Goal: Task Accomplishment & Management: Manage account settings

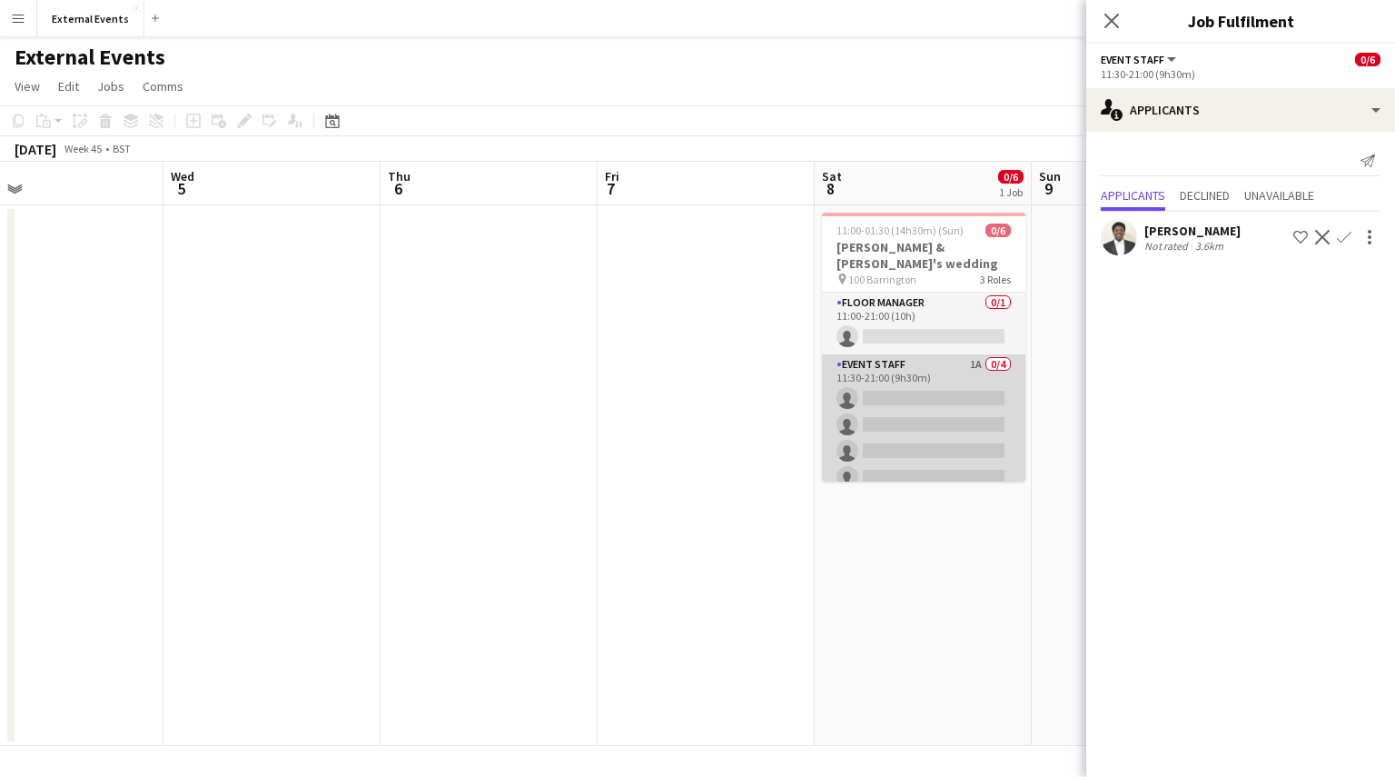
scroll to position [58, 0]
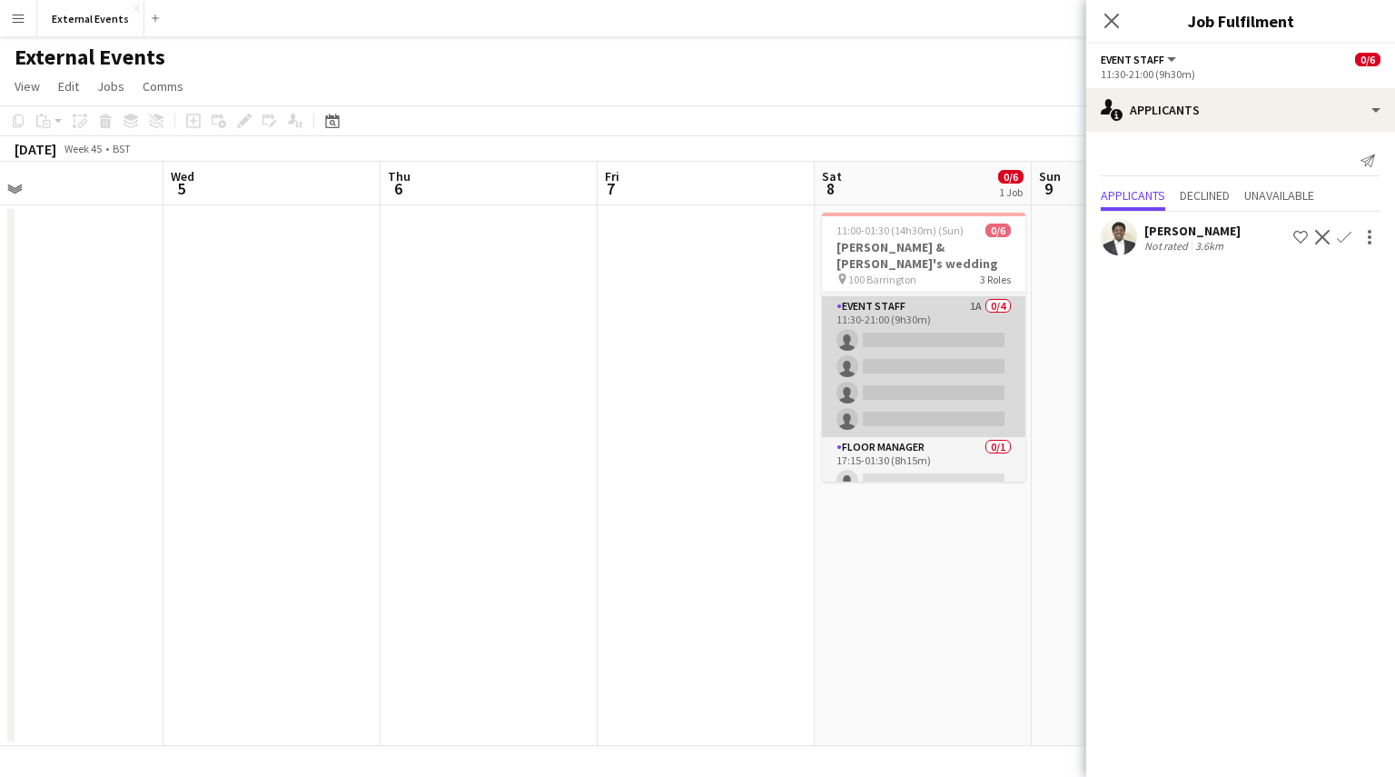
click at [923, 357] on app-card-role "Event staff 1A 0/4 11:30-21:00 (9h30m) single-neutral-actions single-neutral-ac…" at bounding box center [924, 366] width 204 height 141
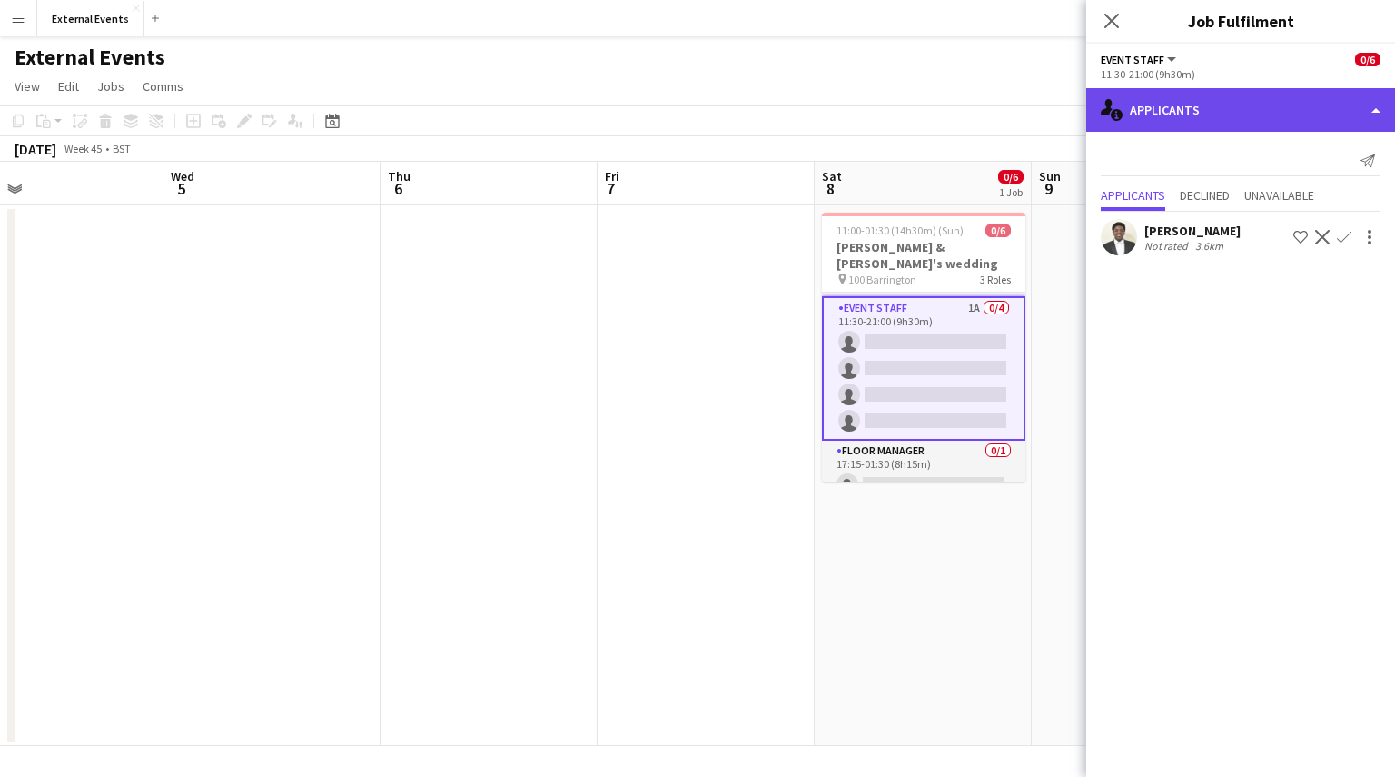
click at [1197, 117] on div "single-neutral-actions-information Applicants" at bounding box center [1241, 110] width 309 height 44
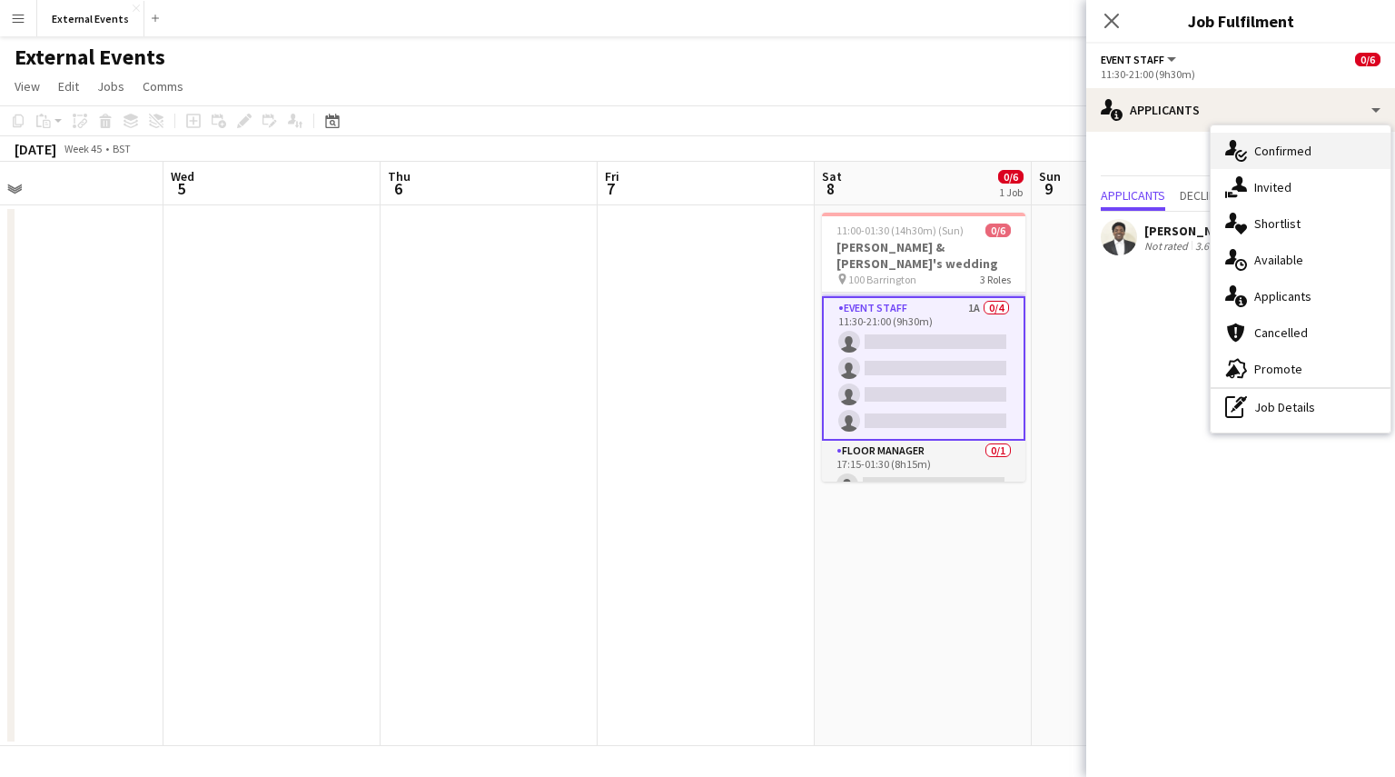
click at [1283, 148] on span "Confirmed" at bounding box center [1283, 151] width 57 height 16
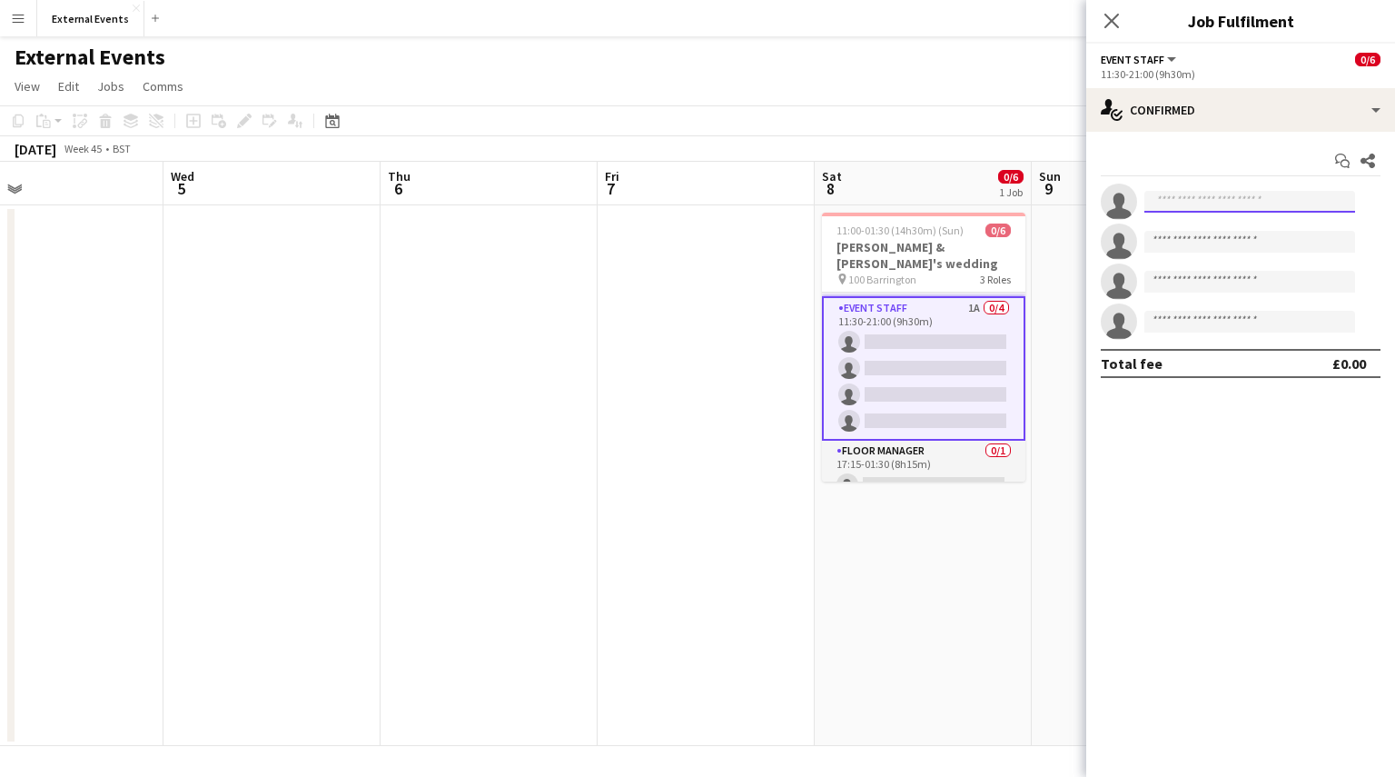
click at [1207, 199] on input at bounding box center [1250, 202] width 211 height 22
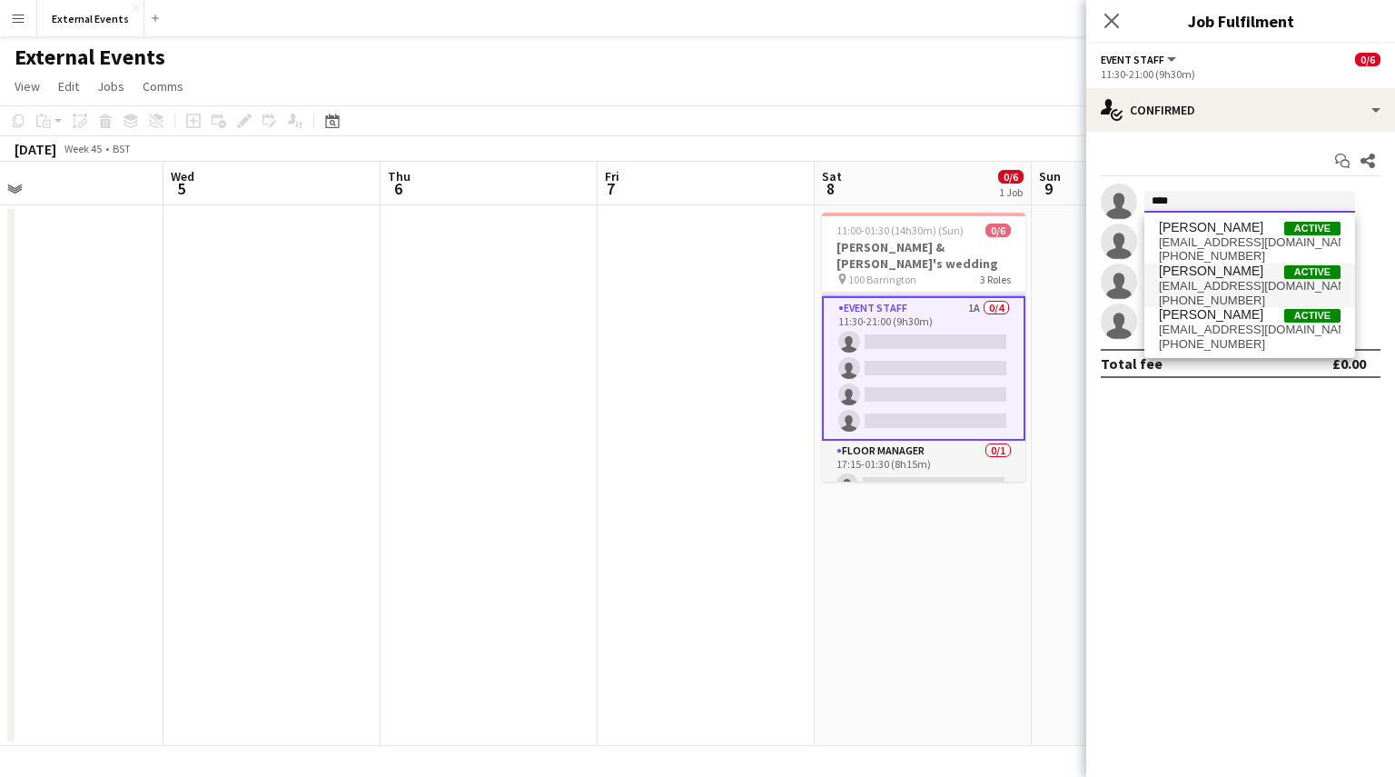
type input "****"
click at [1229, 280] on span "[EMAIL_ADDRESS][DOMAIN_NAME]" at bounding box center [1250, 286] width 182 height 15
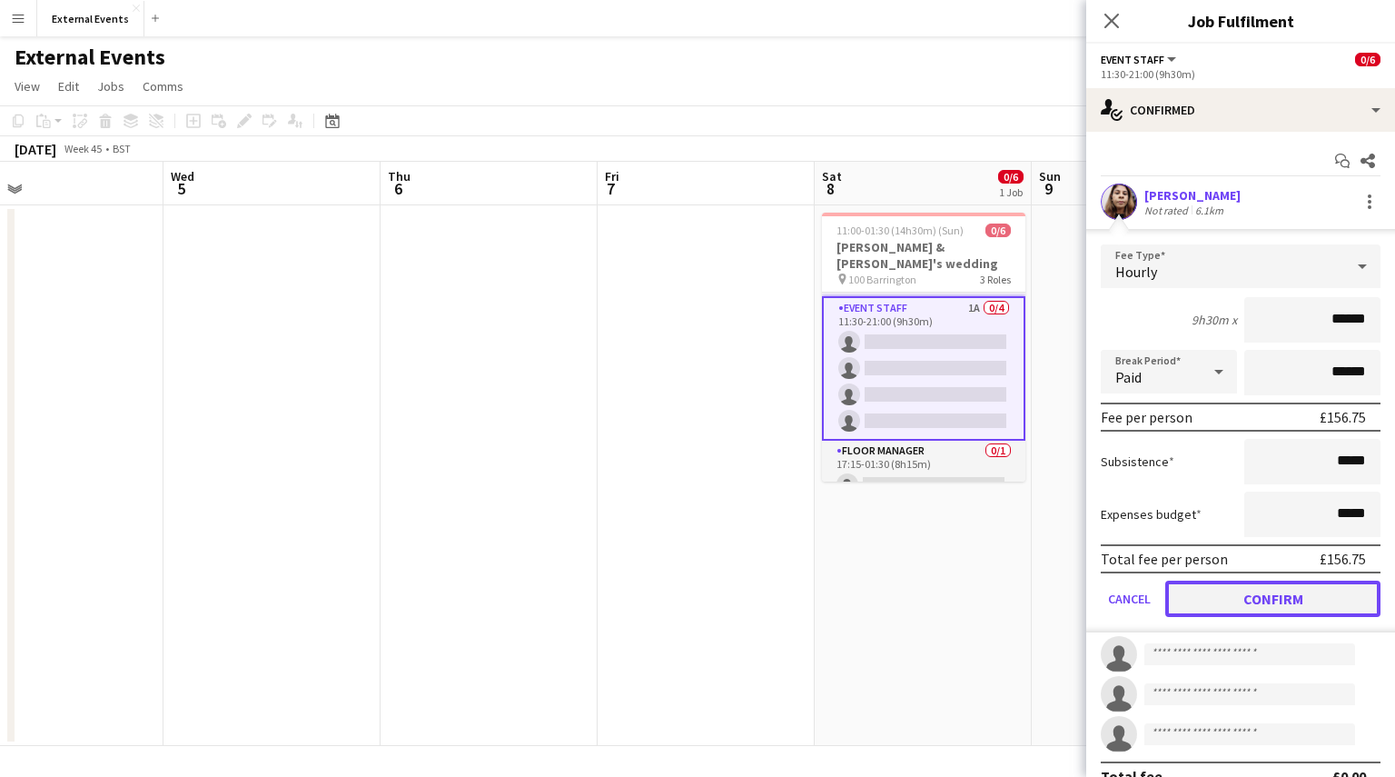
click at [1244, 606] on button "Confirm" at bounding box center [1273, 599] width 215 height 36
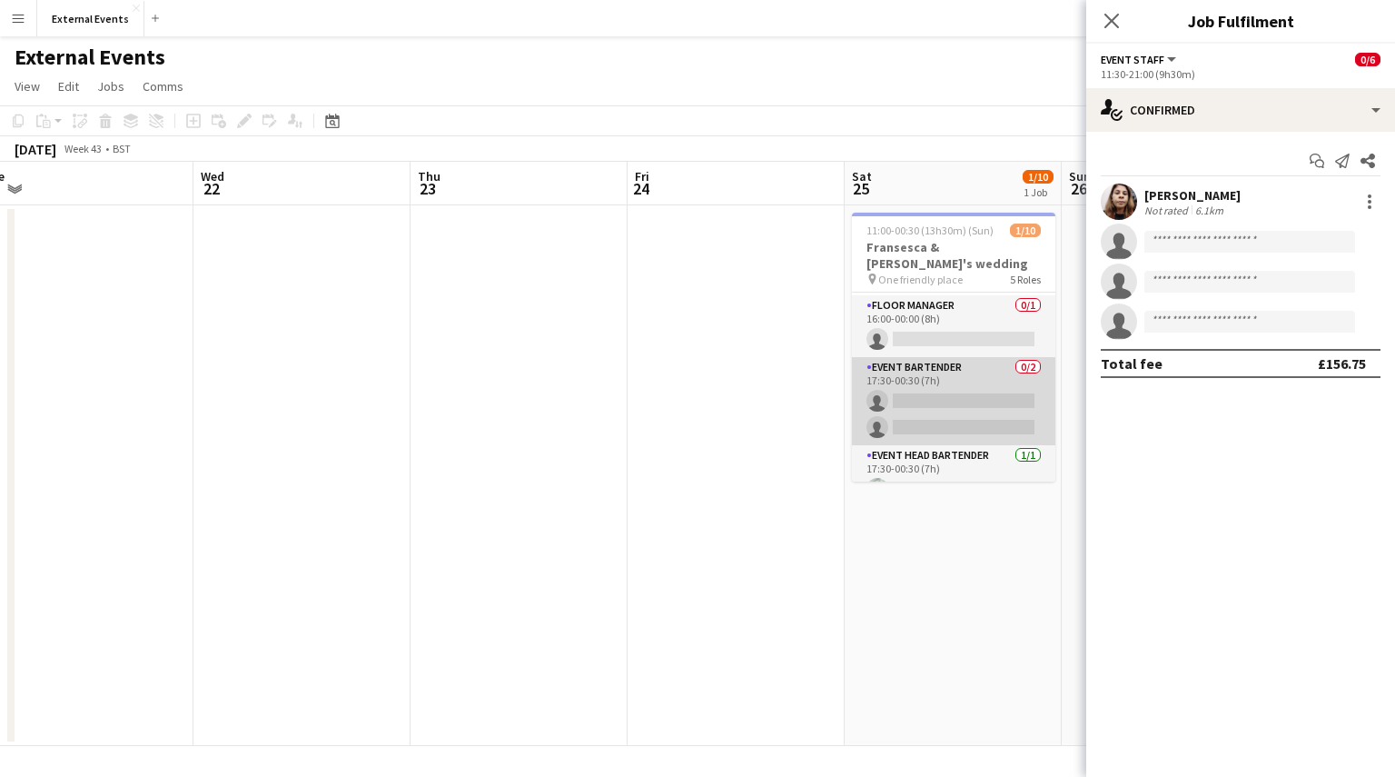
scroll to position [234, 0]
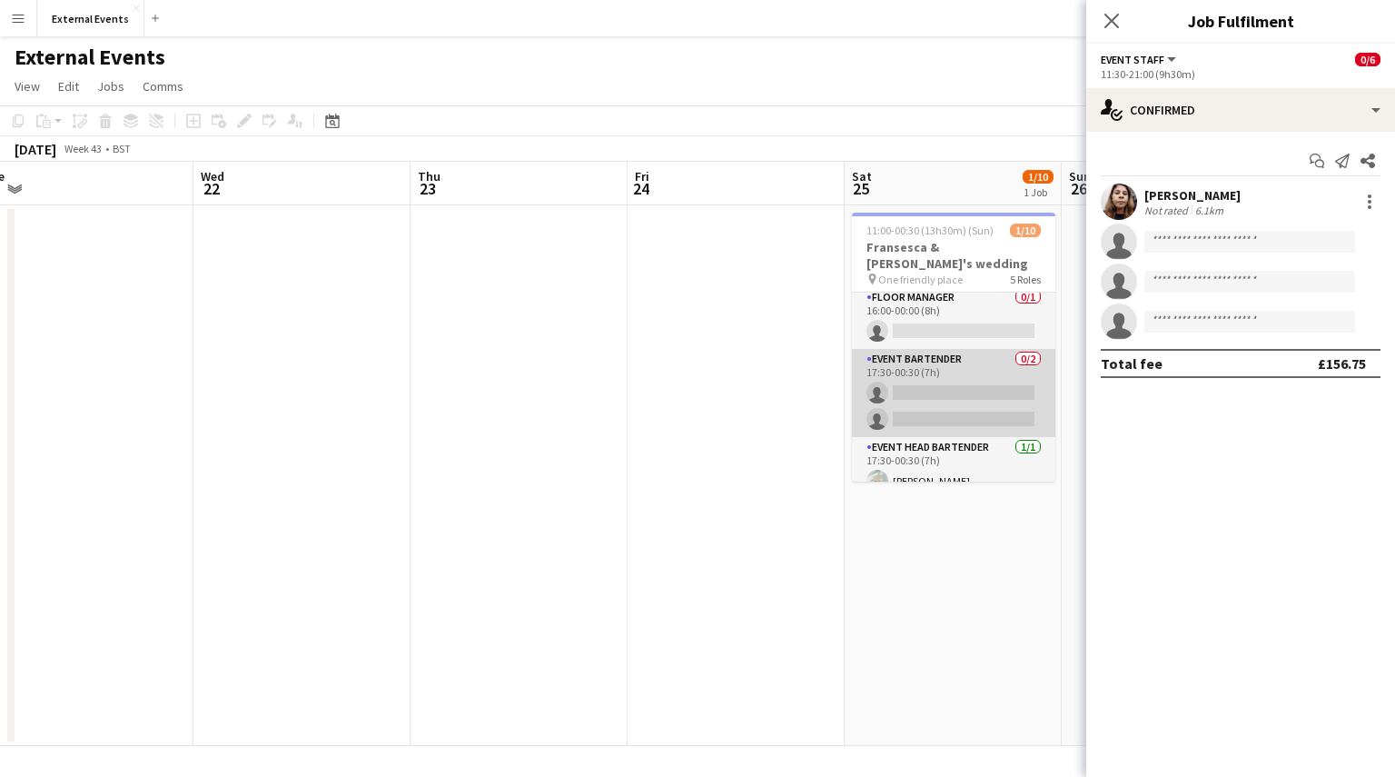
click at [979, 360] on app-card-role "Event bartender 0/2 17:30-00:30 (7h) single-neutral-actions single-neutral-acti…" at bounding box center [954, 393] width 204 height 88
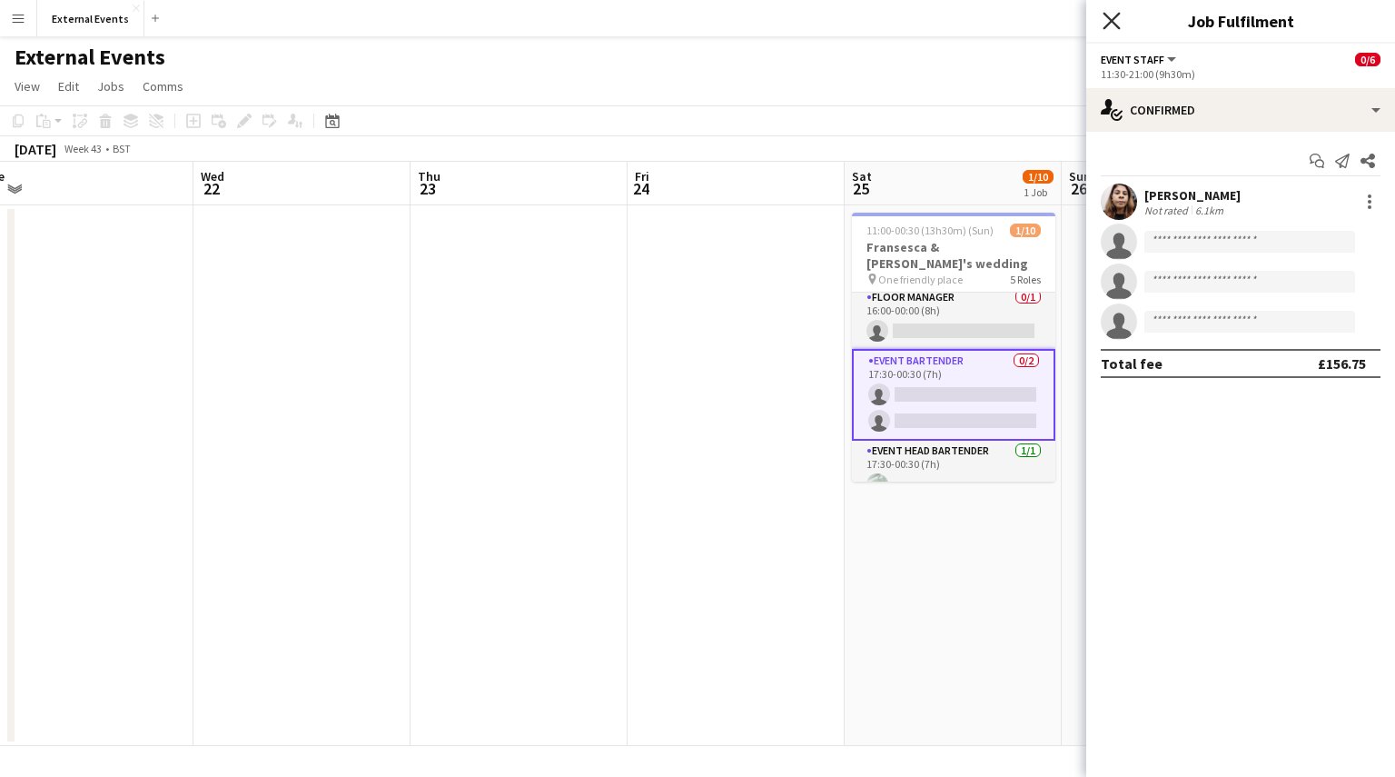
click at [1111, 17] on icon "Close pop-in" at bounding box center [1111, 20] width 17 height 17
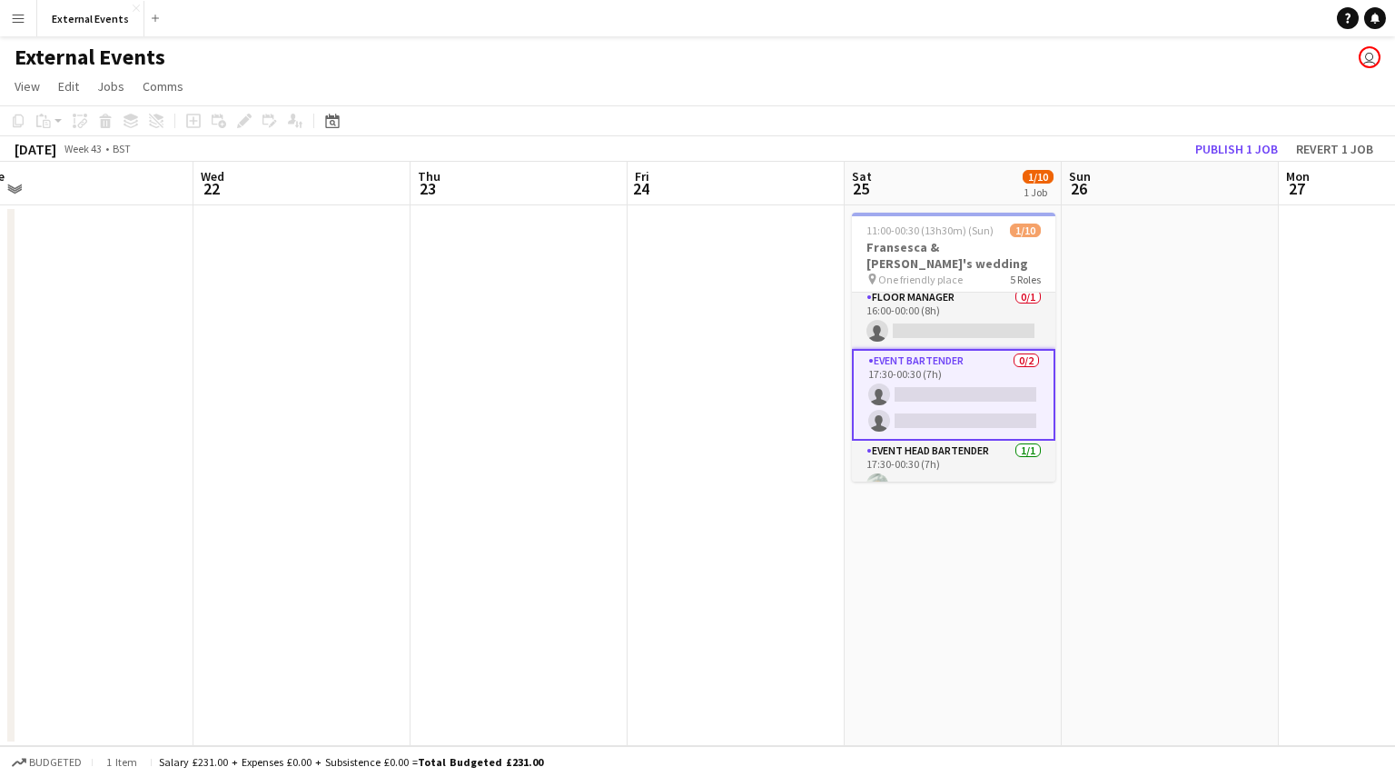
click at [938, 394] on app-card-role "Event bartender 0/2 17:30-00:30 (7h) single-neutral-actions single-neutral-acti…" at bounding box center [954, 395] width 204 height 92
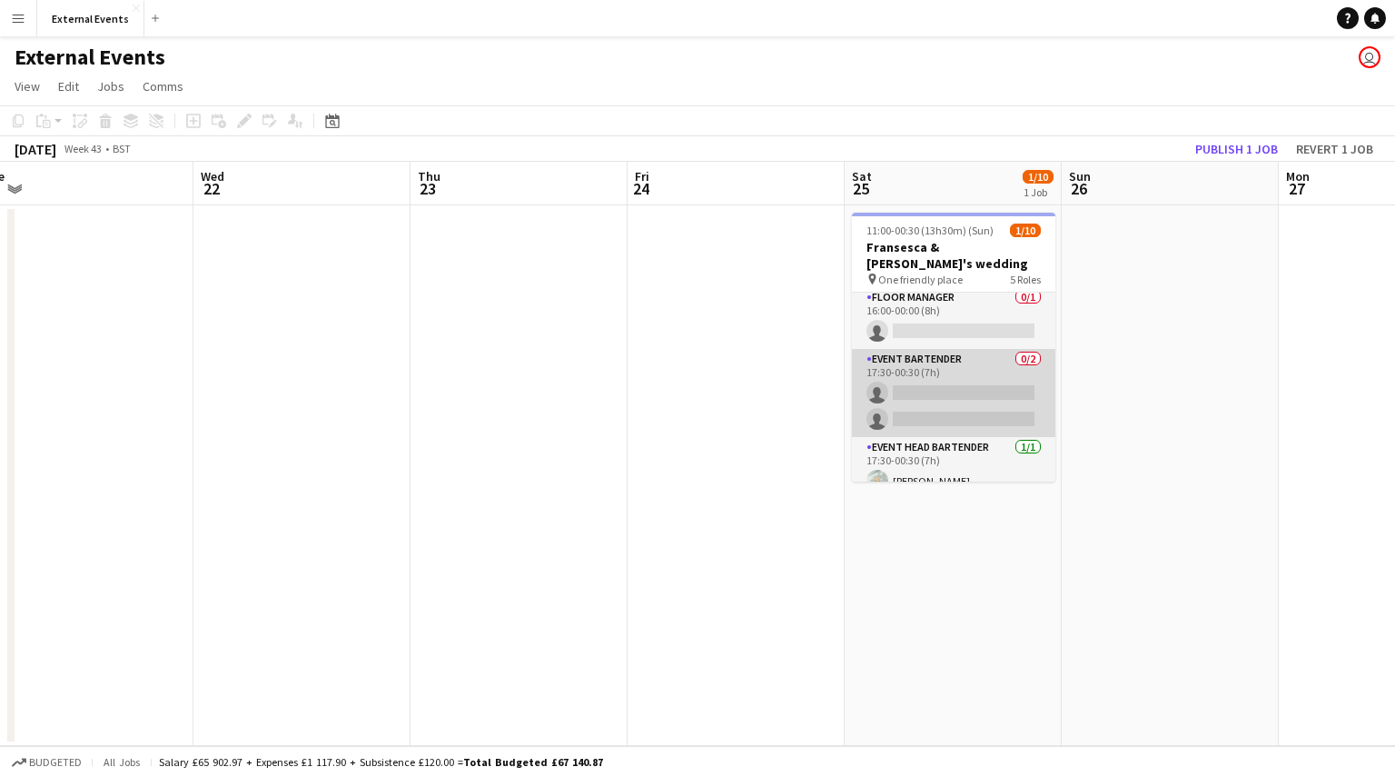
click at [946, 353] on app-card-role "Event bartender 0/2 17:30-00:30 (7h) single-neutral-actions single-neutral-acti…" at bounding box center [954, 393] width 204 height 88
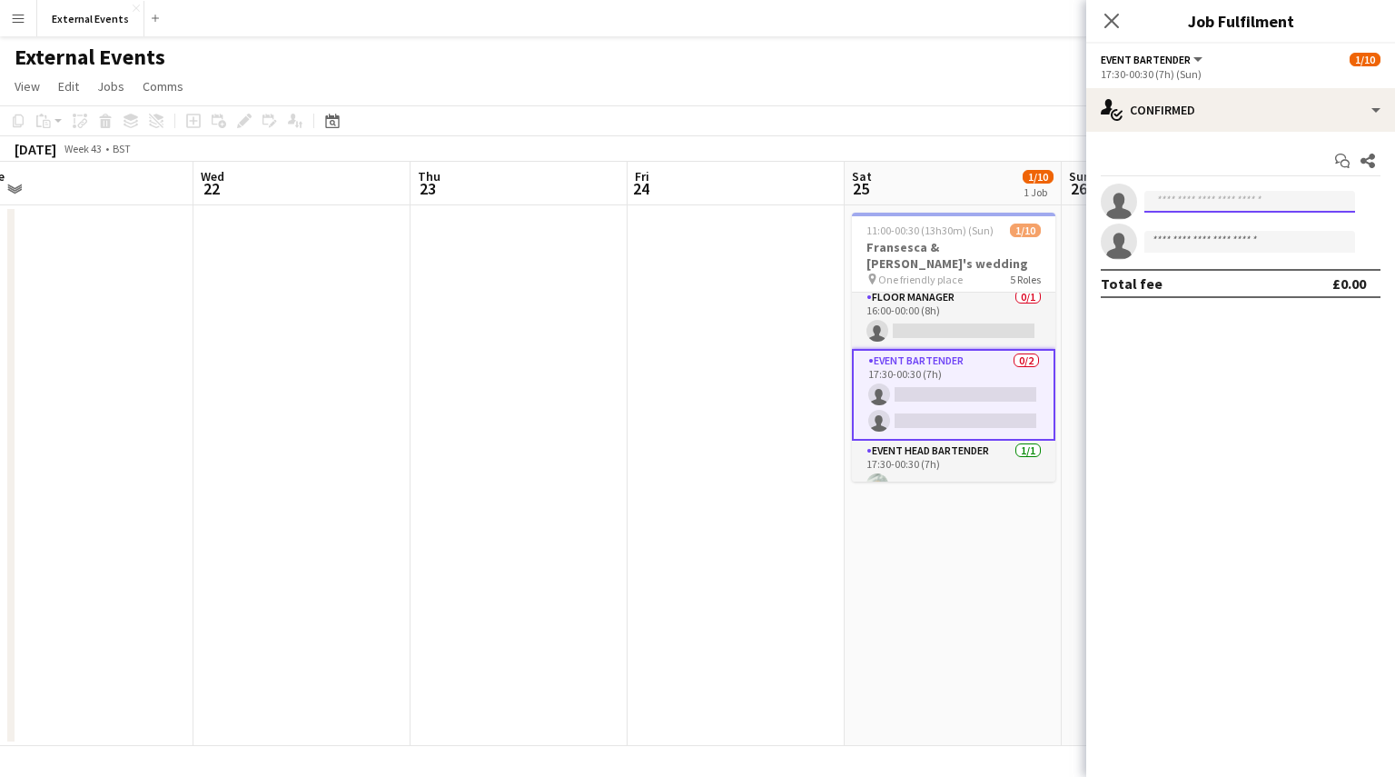
click at [1248, 201] on input at bounding box center [1250, 202] width 211 height 22
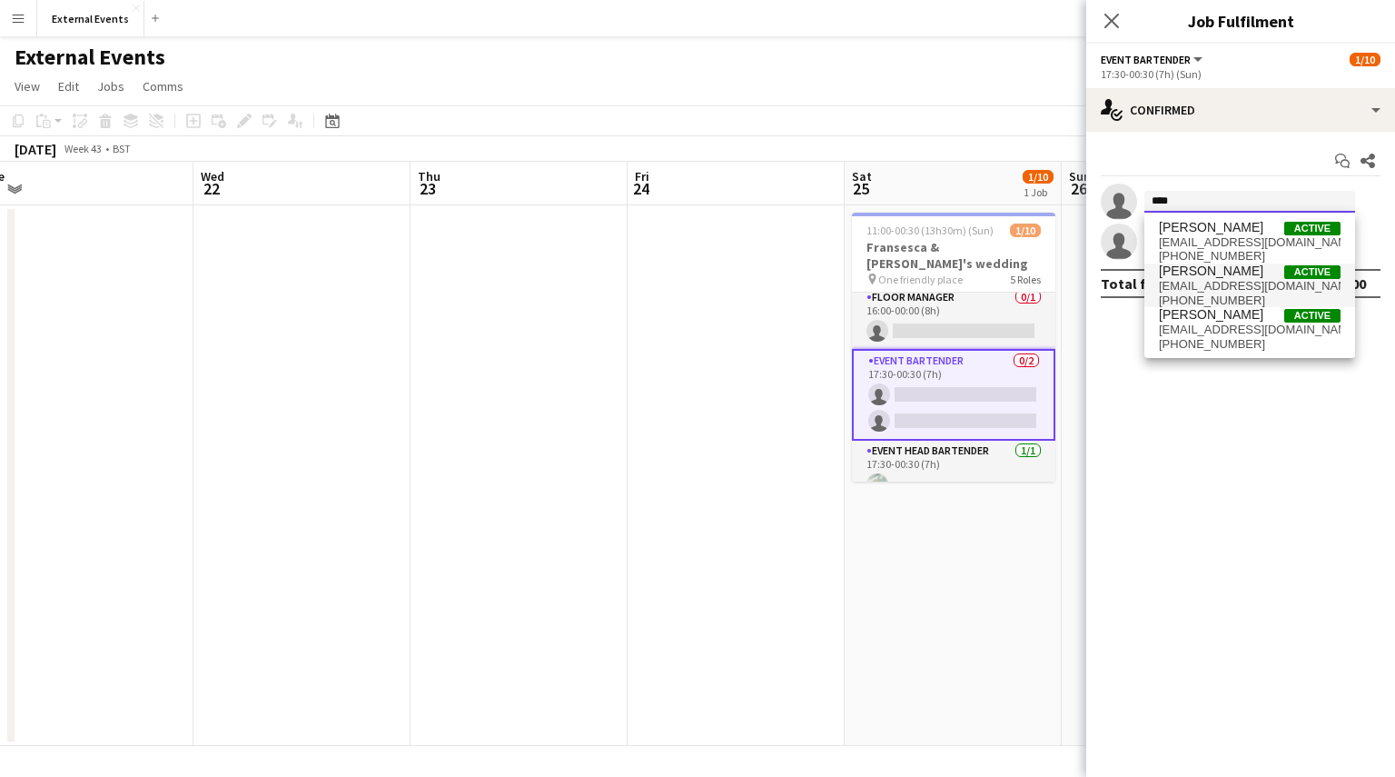
type input "****"
click at [1259, 289] on span "[EMAIL_ADDRESS][DOMAIN_NAME]" at bounding box center [1250, 286] width 182 height 15
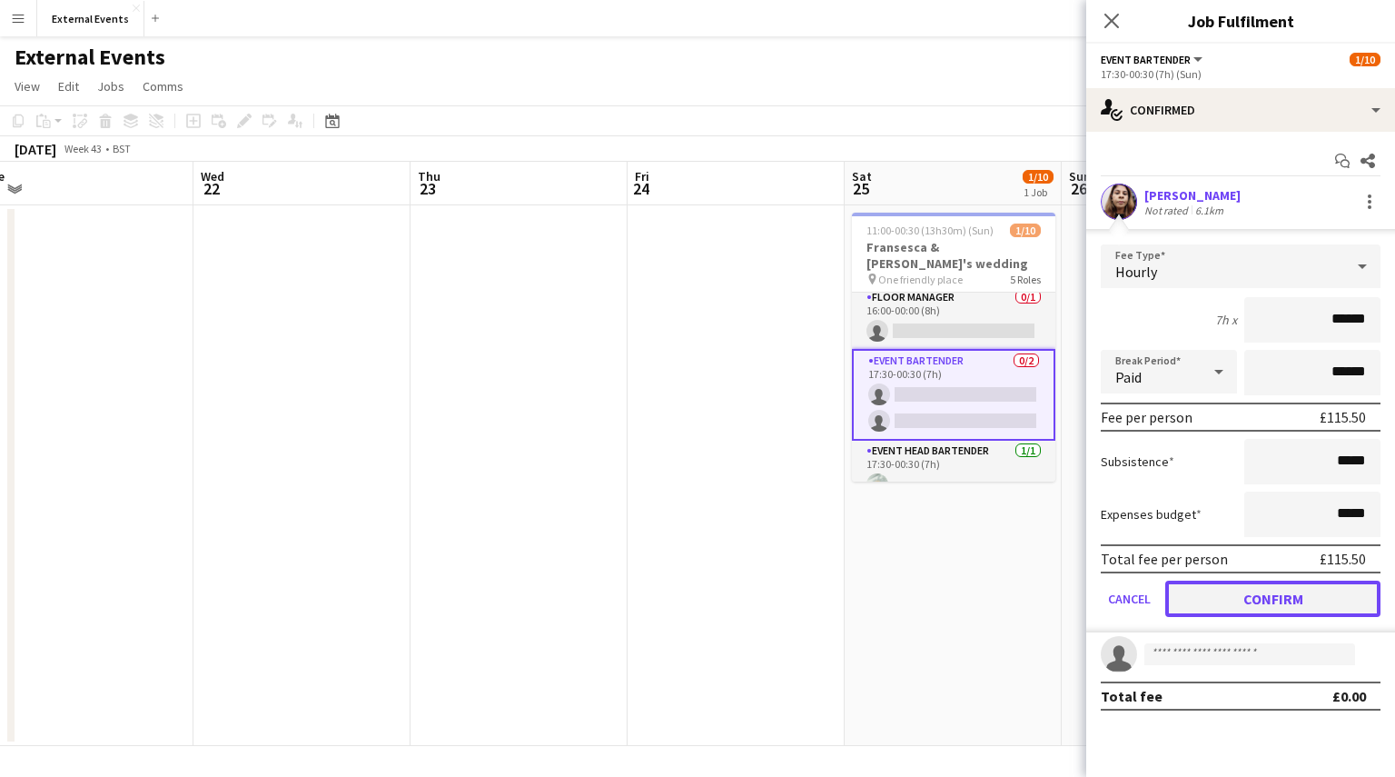
click at [1303, 601] on button "Confirm" at bounding box center [1273, 599] width 215 height 36
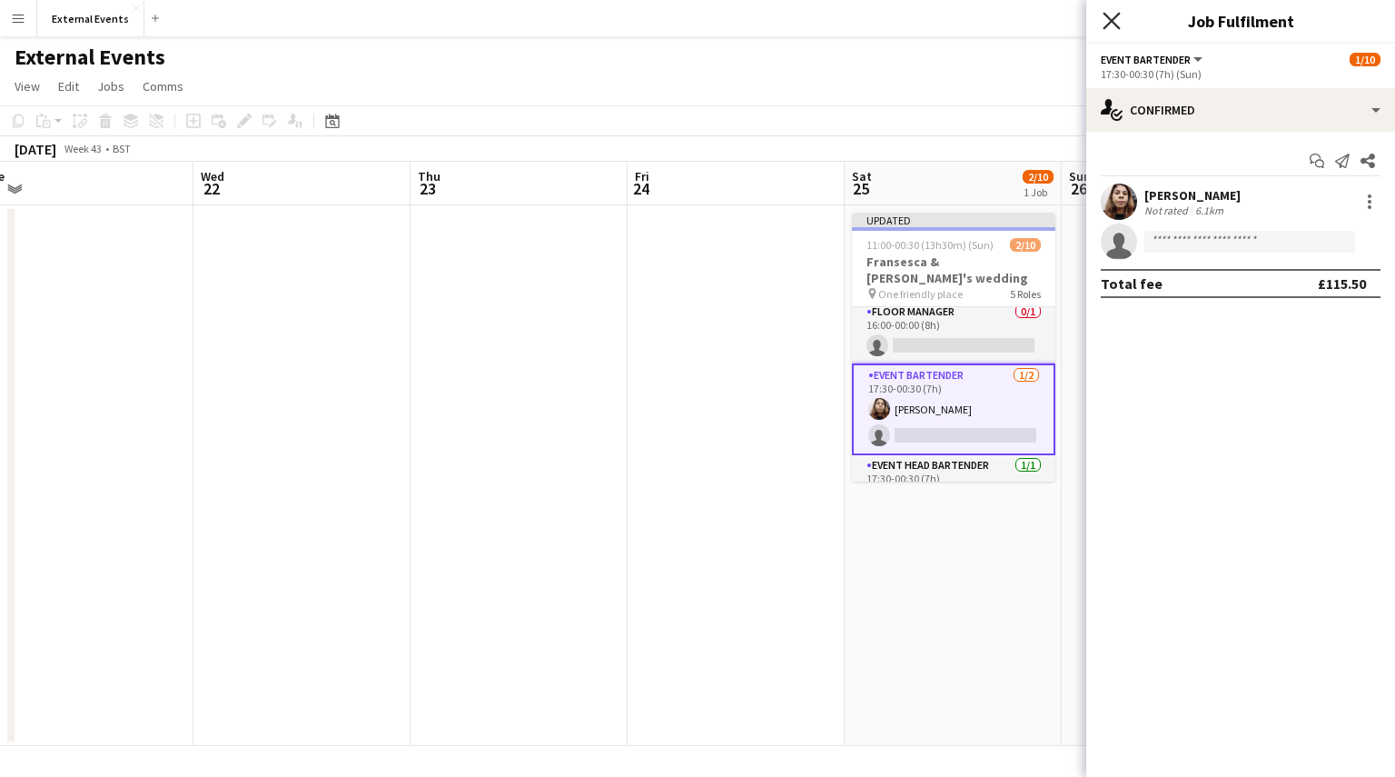
click at [1108, 19] on icon at bounding box center [1111, 20] width 17 height 17
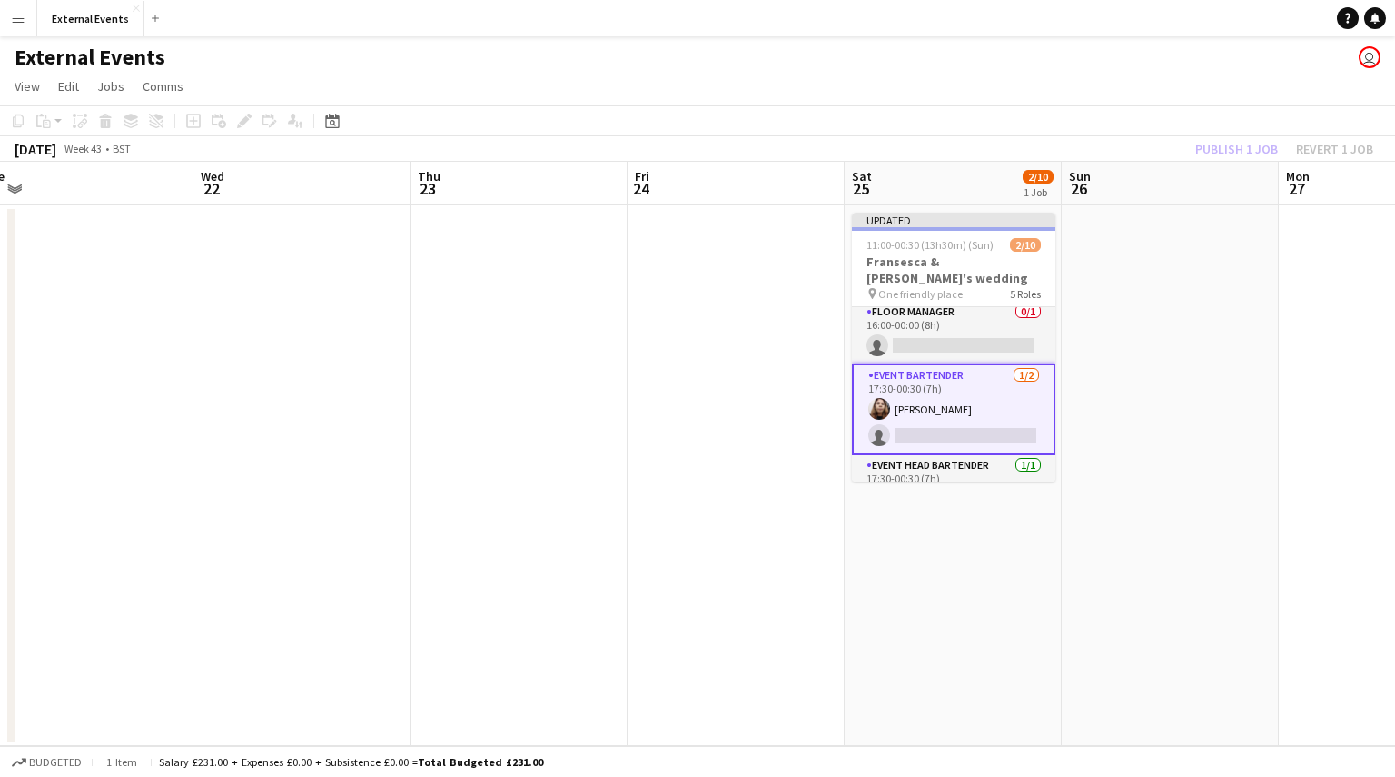
click at [1221, 154] on div "Publish 1 job Revert 1 job" at bounding box center [1285, 149] width 222 height 24
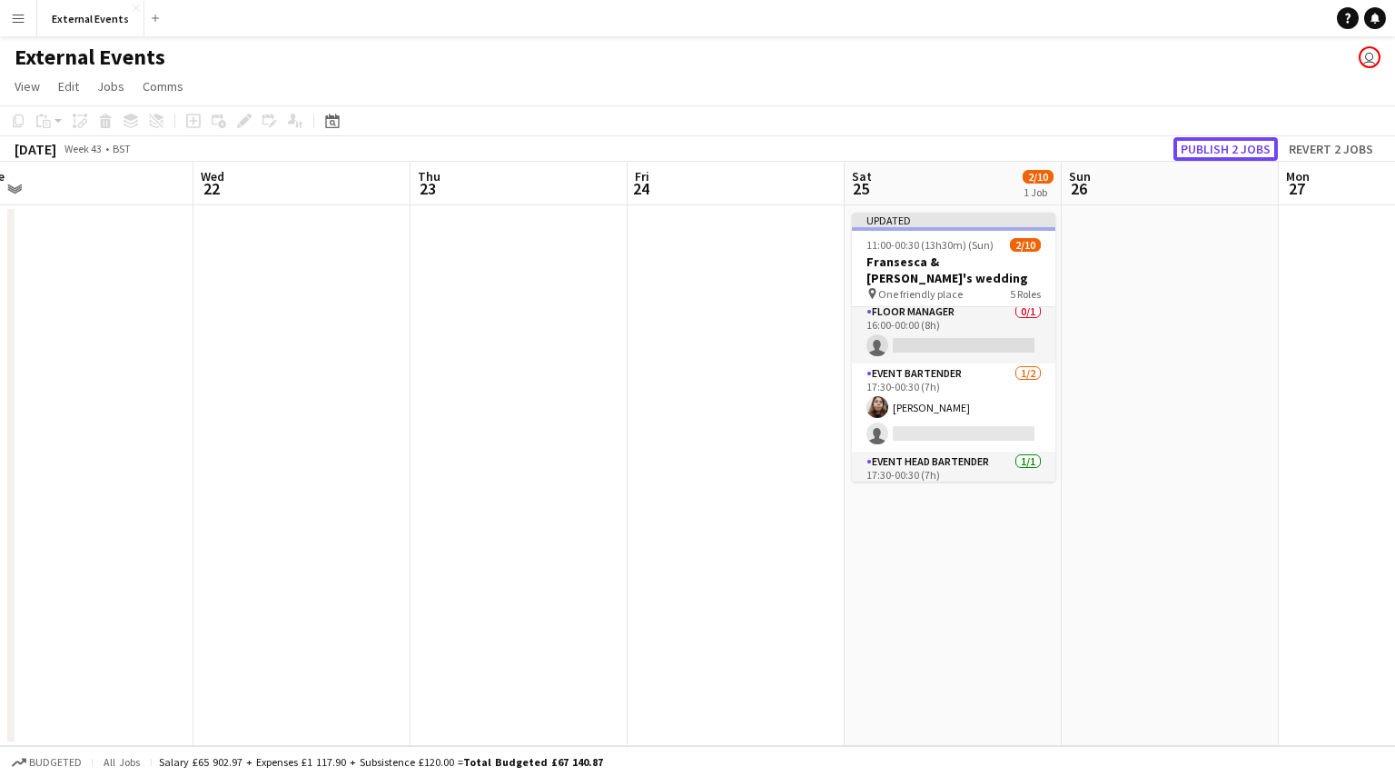
click at [1221, 154] on button "Publish 2 jobs" at bounding box center [1226, 149] width 104 height 24
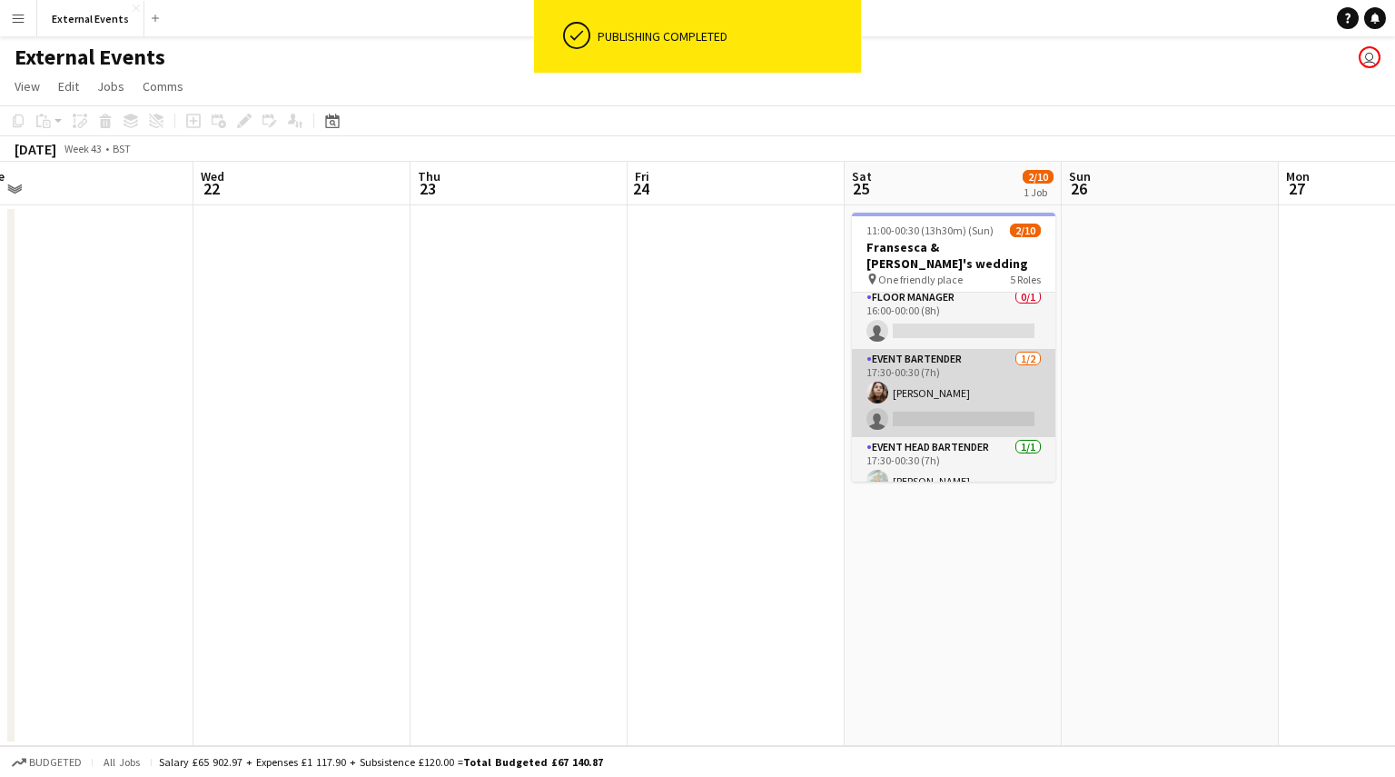
click at [919, 402] on app-card-role "Event bartender [DATE] 17:30-00:30 (7h) [PERSON_NAME] single-neutral-actions" at bounding box center [954, 393] width 204 height 88
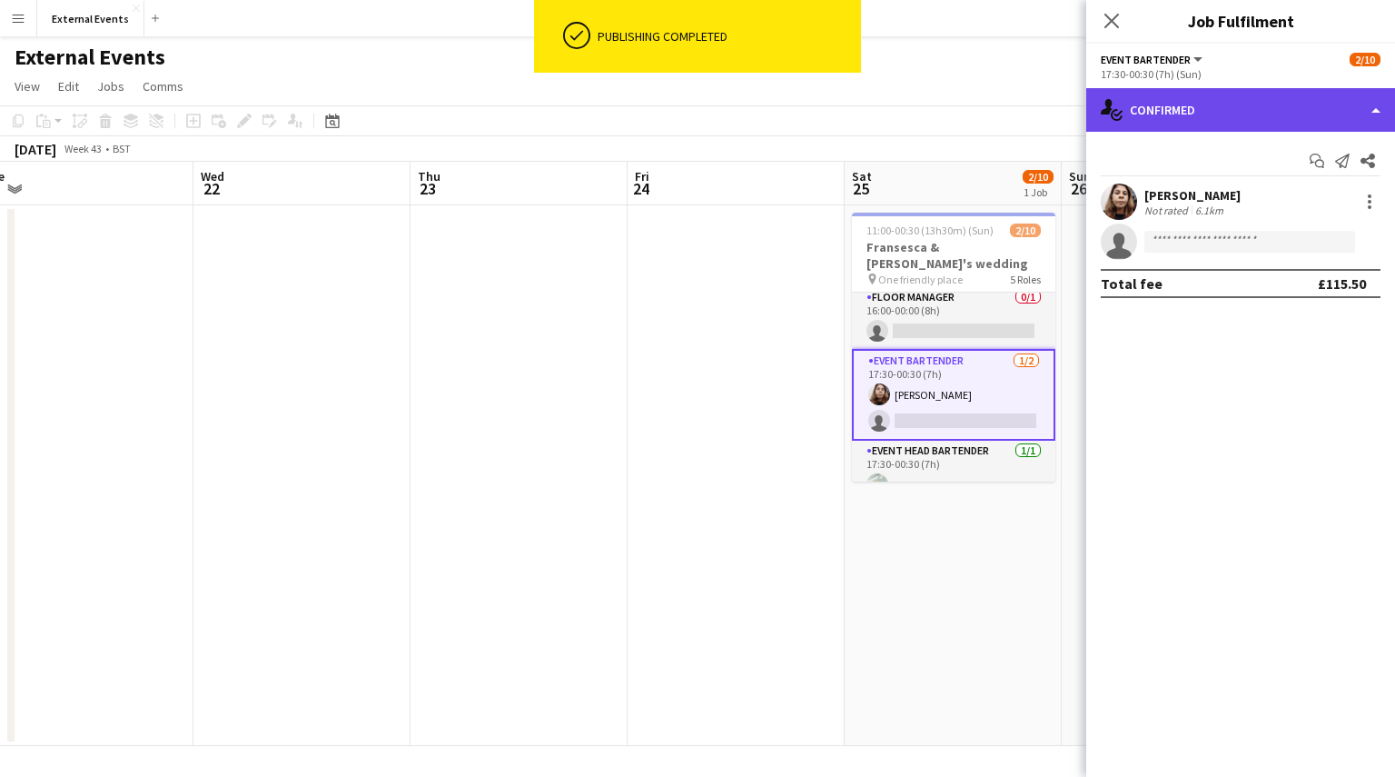
click at [1296, 110] on div "single-neutral-actions-check-2 Confirmed" at bounding box center [1241, 110] width 309 height 44
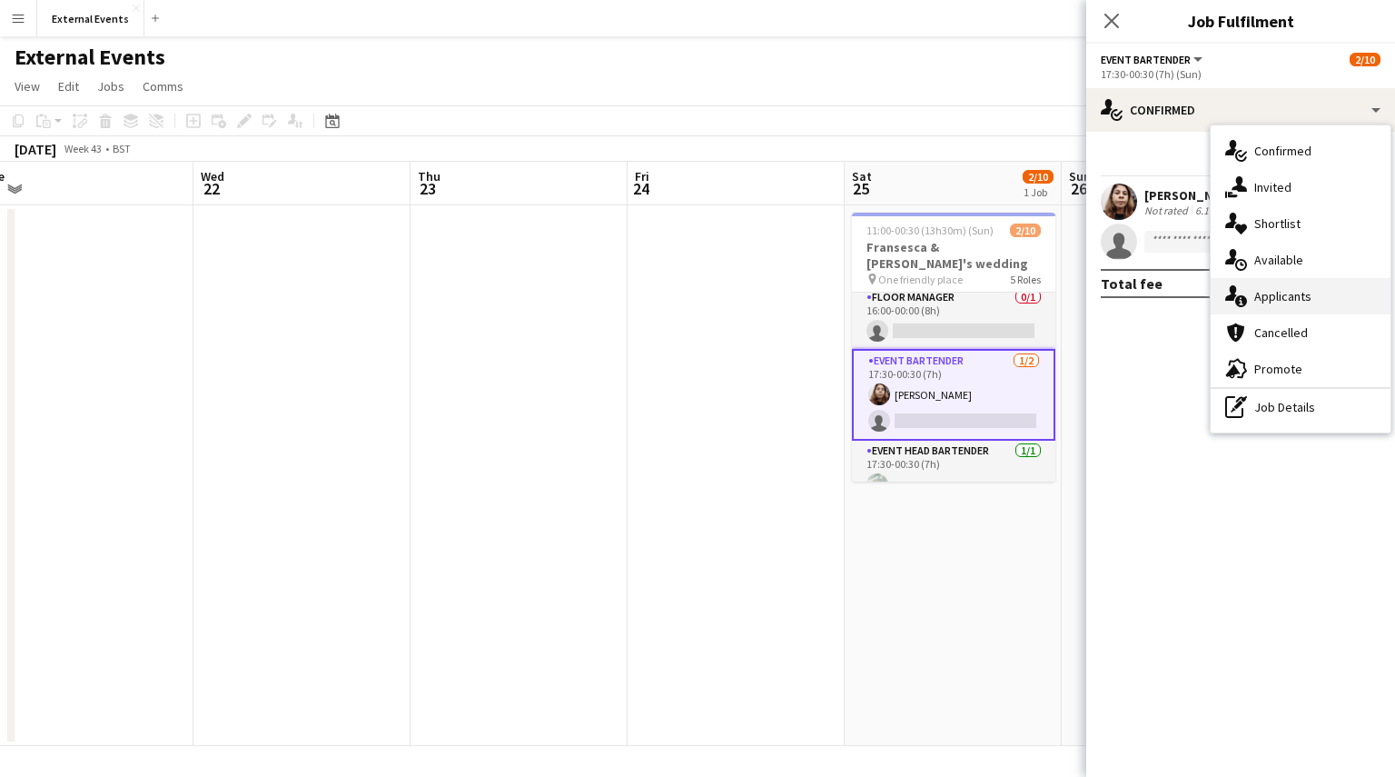
click at [1323, 299] on div "single-neutral-actions-information Applicants" at bounding box center [1301, 296] width 180 height 36
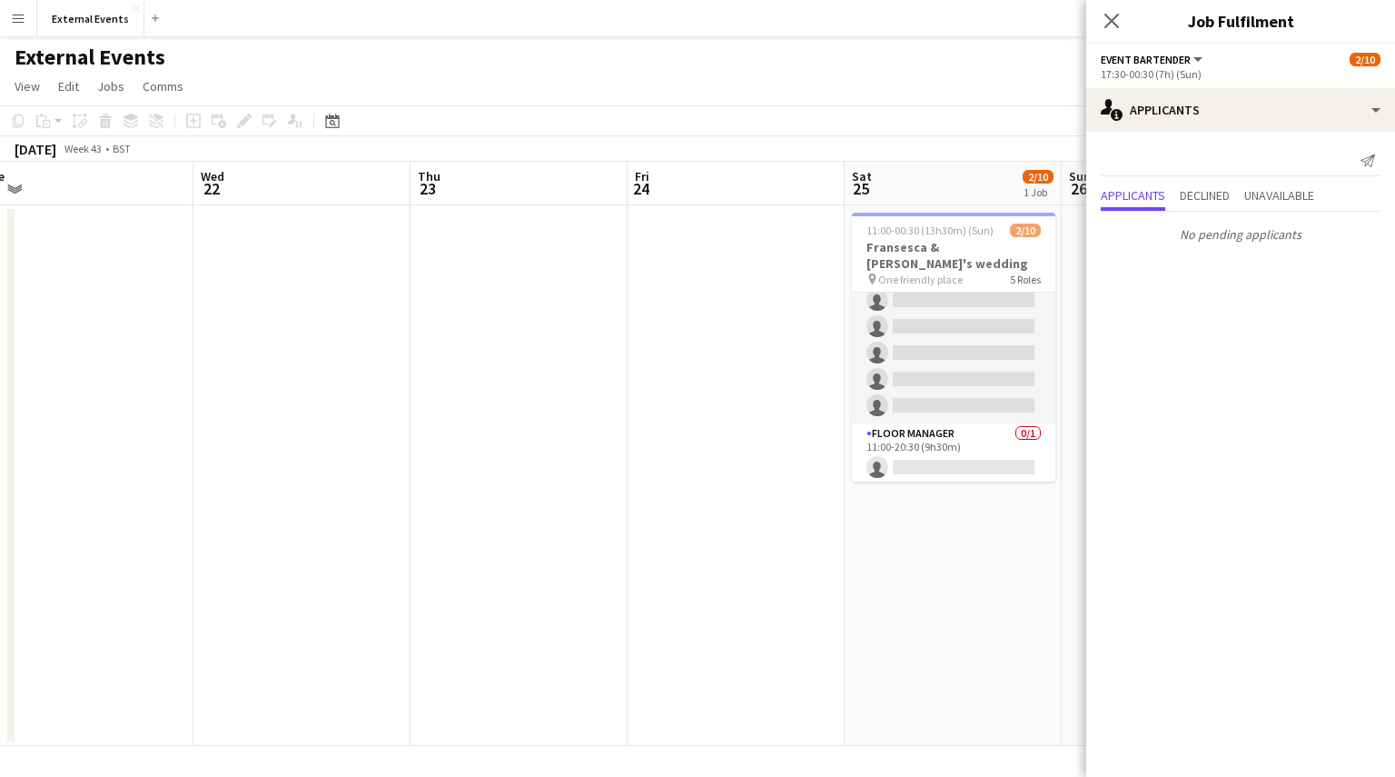
scroll to position [42, 0]
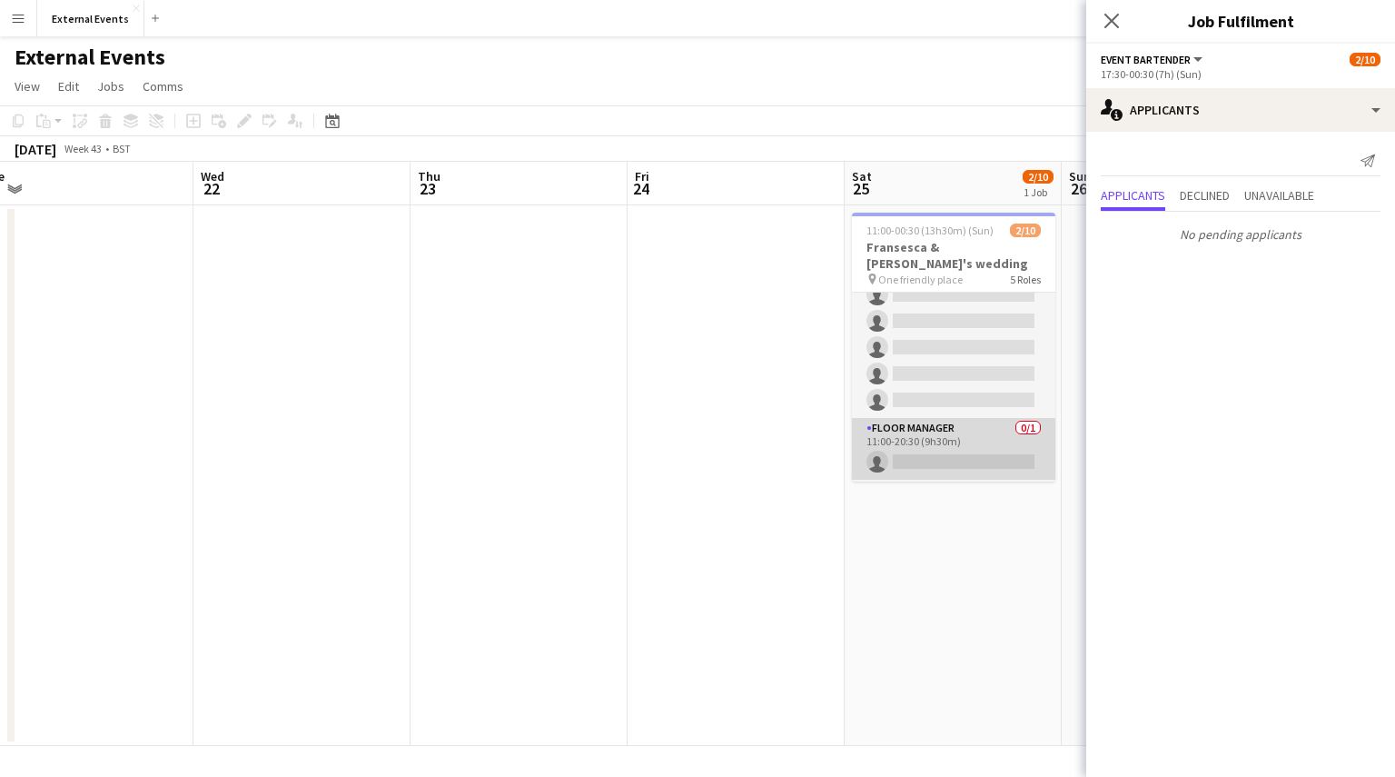
click at [930, 442] on app-card-role "Floor manager 0/1 11:00-20:30 (9h30m) single-neutral-actions" at bounding box center [954, 449] width 204 height 62
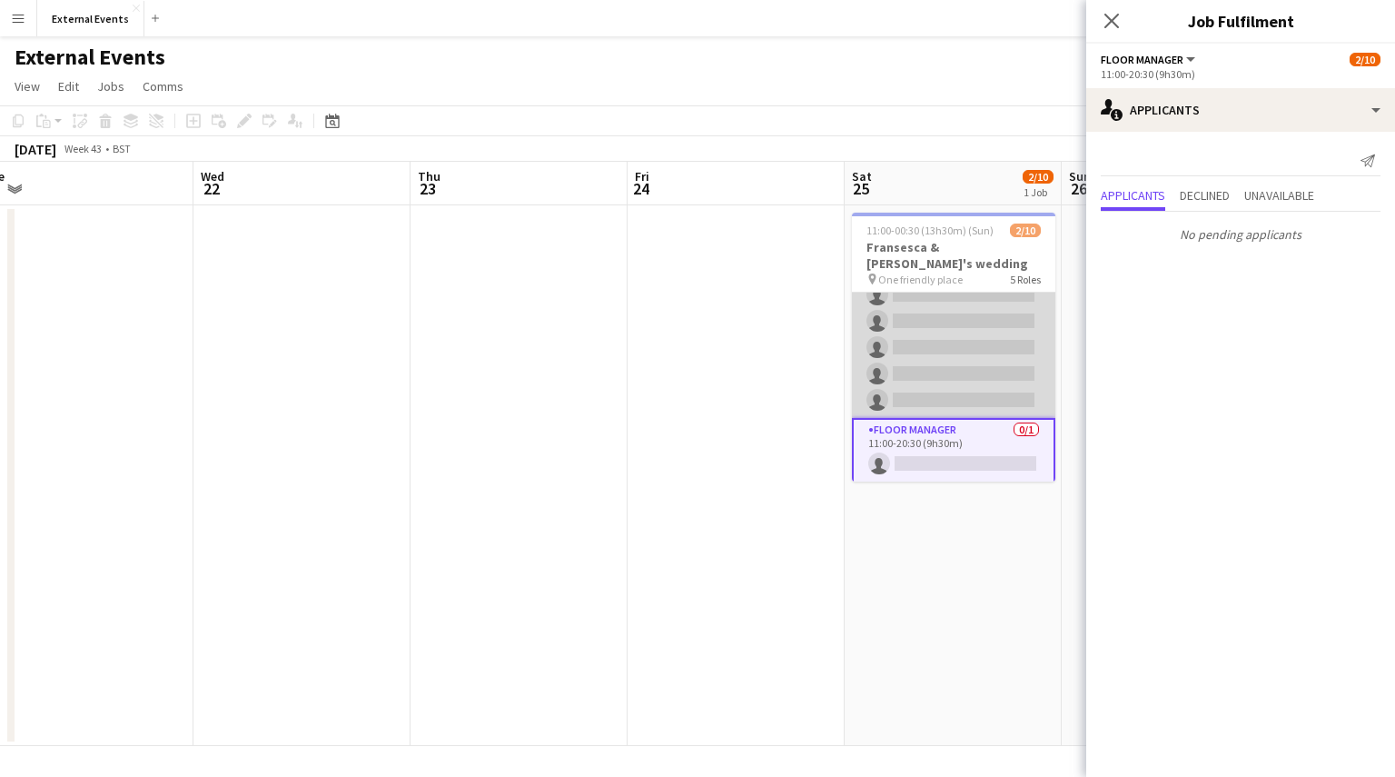
click at [936, 308] on app-card-role "Event staff 0/5 11:00-20:30 (9h30m) single-neutral-actions single-neutral-actio…" at bounding box center [954, 334] width 204 height 167
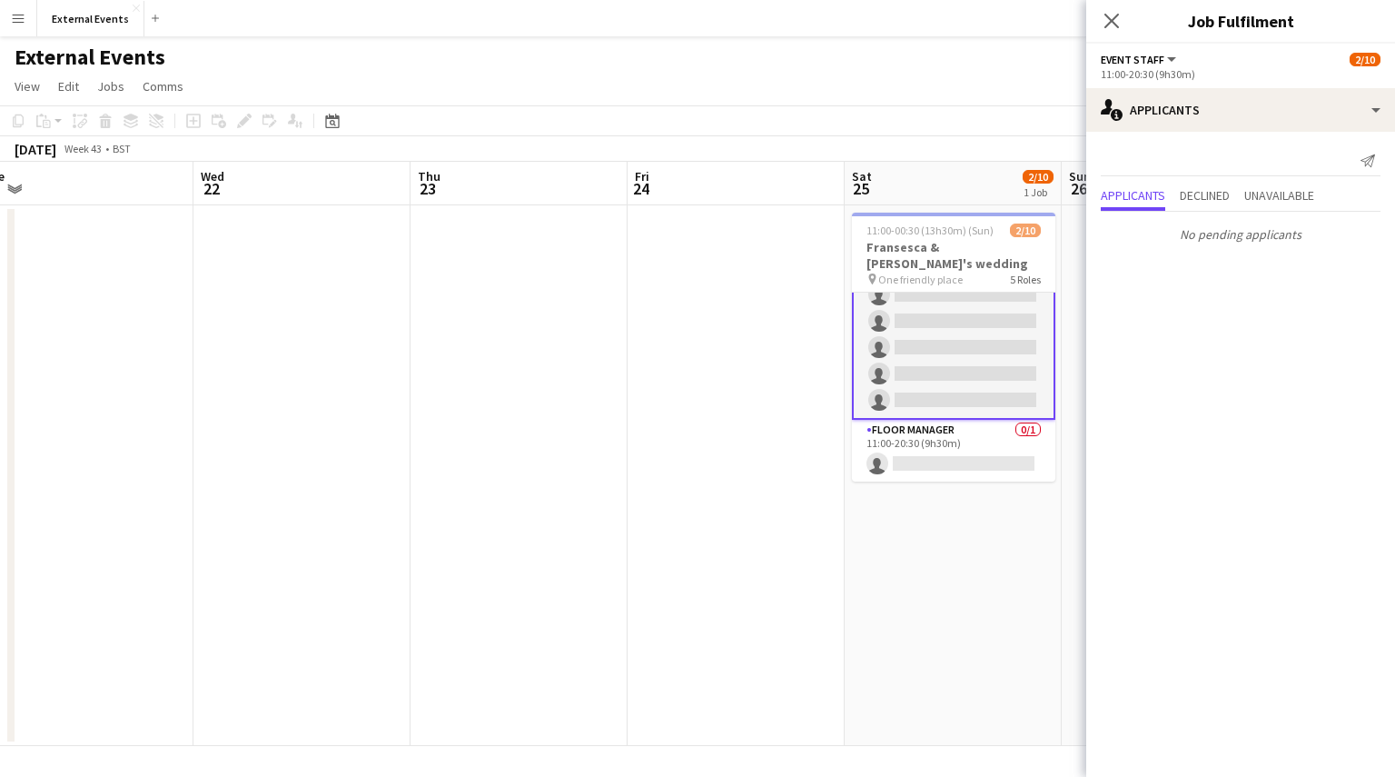
scroll to position [0, 0]
